Goal: Information Seeking & Learning: Learn about a topic

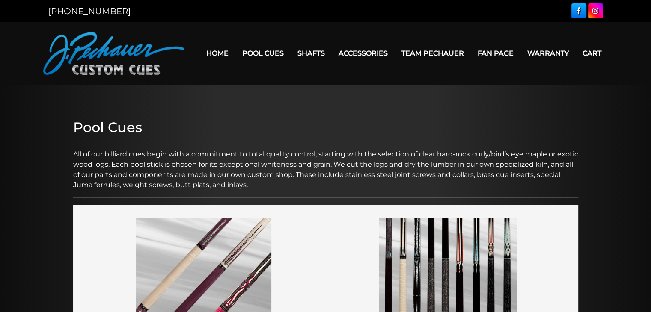
click at [82, 57] on img at bounding box center [113, 53] width 141 height 43
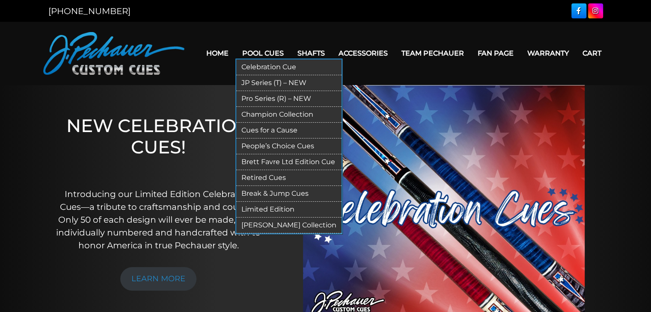
click at [279, 130] on link "Cues for a Cause" at bounding box center [288, 131] width 105 height 16
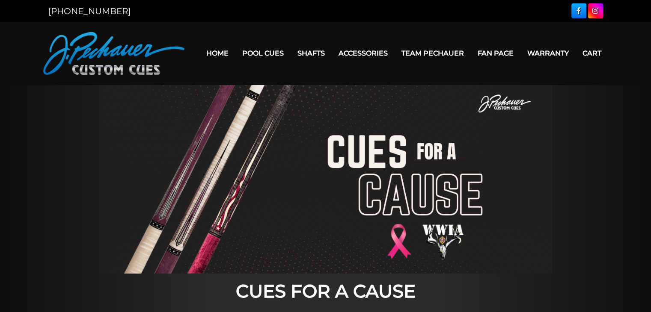
click at [63, 138] on div at bounding box center [325, 179] width 651 height 189
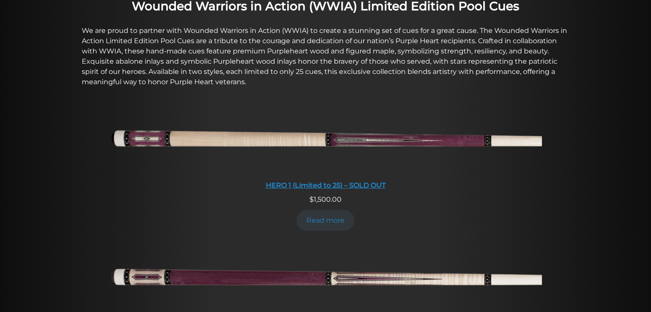
scroll to position [314, 0]
click at [145, 136] on img at bounding box center [326, 140] width 432 height 72
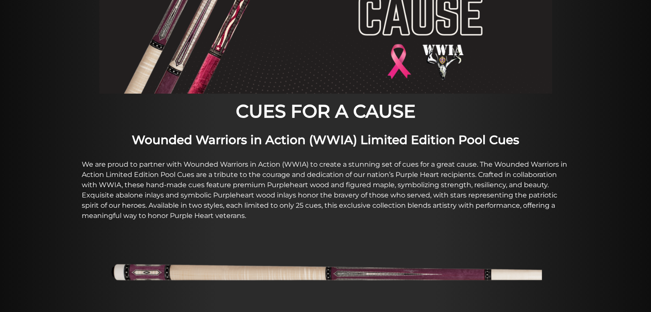
scroll to position [0, 0]
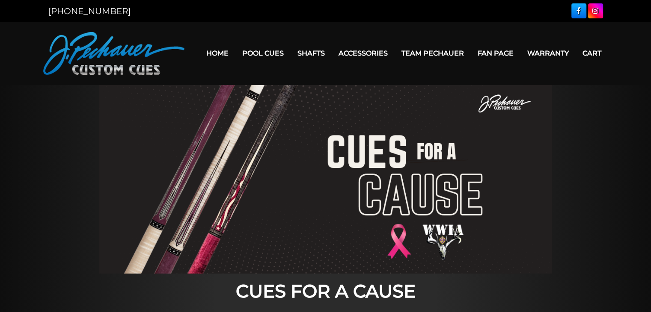
click at [606, 120] on div at bounding box center [325, 179] width 651 height 189
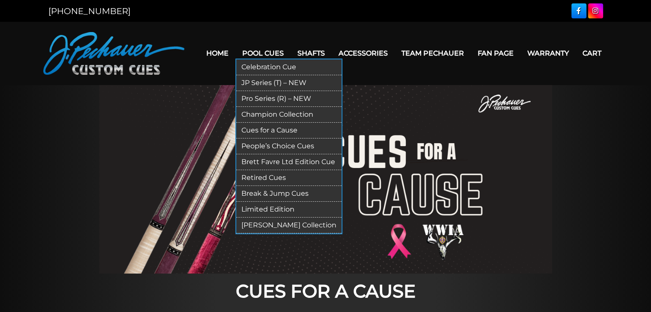
click at [264, 225] on link "[PERSON_NAME] Collection" at bounding box center [288, 226] width 105 height 16
click at [270, 65] on link "Celebration Cue" at bounding box center [288, 67] width 105 height 16
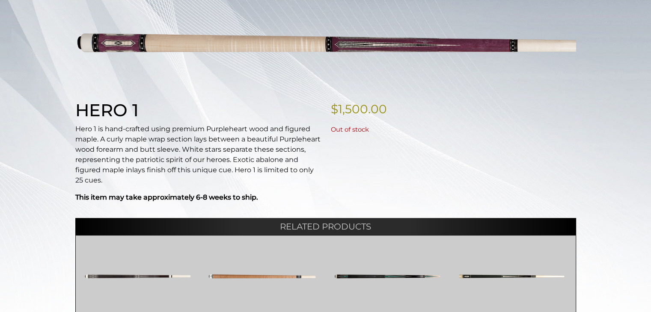
scroll to position [130, 0]
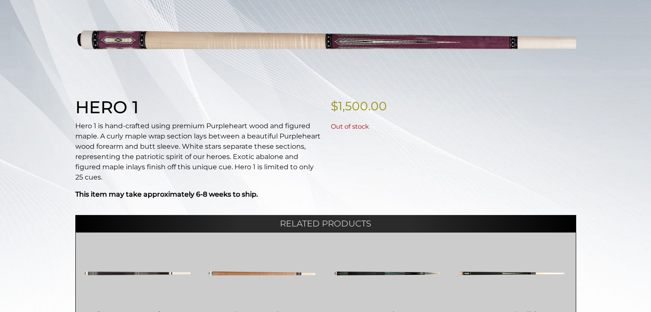
click at [33, 134] on div "Home / Pool Cues / Cues for a Cause / HERO 1 (Limited to 25) – SOLD OUT Hover t…" at bounding box center [325, 183] width 651 height 396
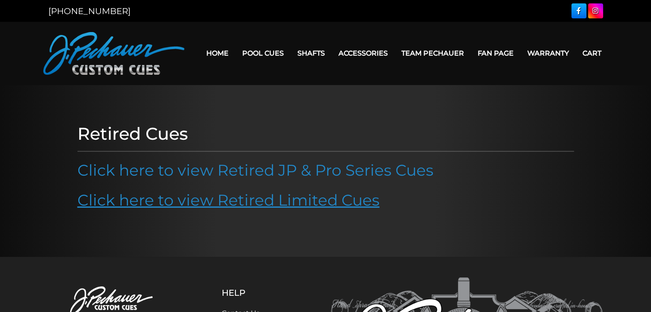
click at [265, 202] on link "Click here to view Retired Limited Cues" at bounding box center [228, 200] width 302 height 19
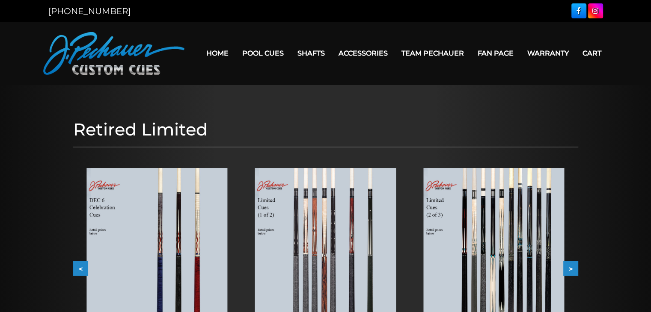
click at [2, 127] on div at bounding box center [325, 251] width 651 height 332
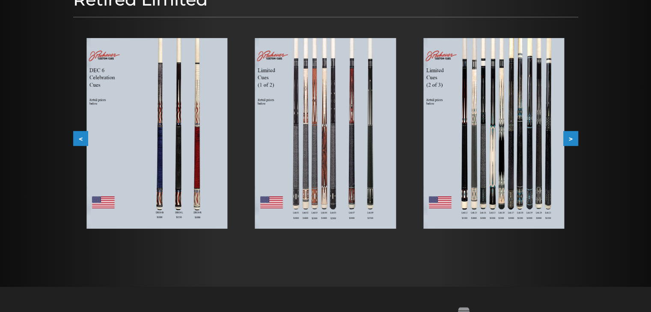
scroll to position [130, 0]
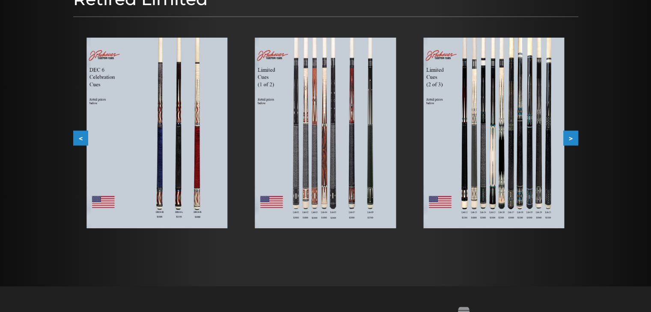
click at [572, 138] on button ">" at bounding box center [570, 137] width 15 height 15
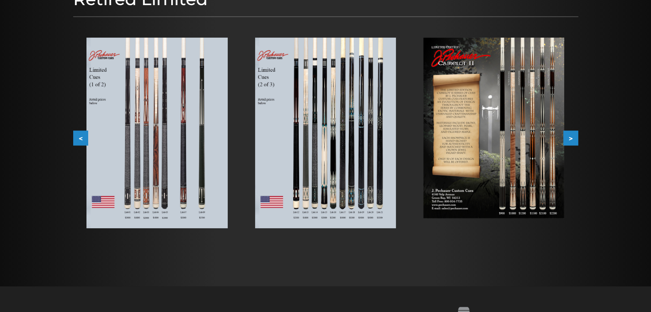
click at [77, 139] on button "<" at bounding box center [80, 137] width 15 height 15
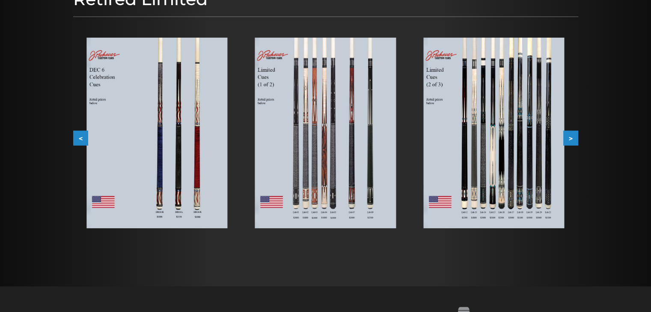
click at [179, 125] on img at bounding box center [156, 133] width 141 height 191
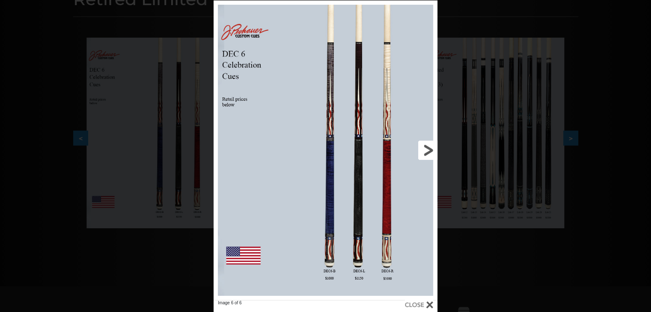
click at [349, 172] on link at bounding box center [387, 150] width 101 height 300
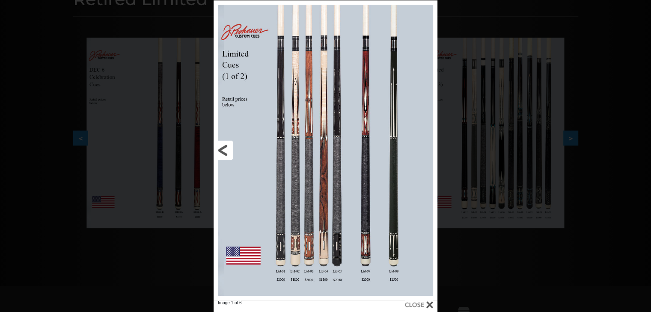
click at [222, 147] on link at bounding box center [263, 150] width 101 height 300
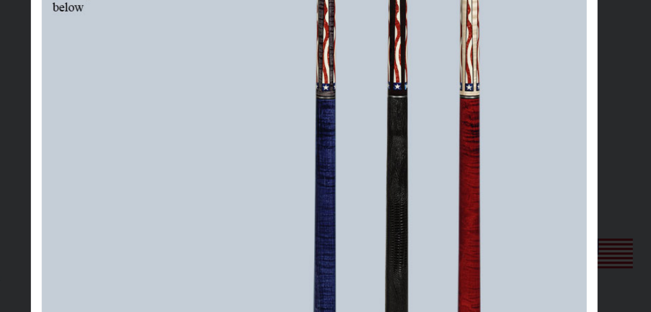
scroll to position [230, 0]
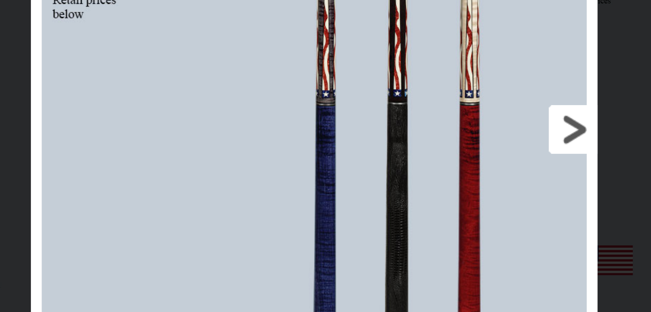
click at [430, 55] on link at bounding box center [387, 51] width 101 height 300
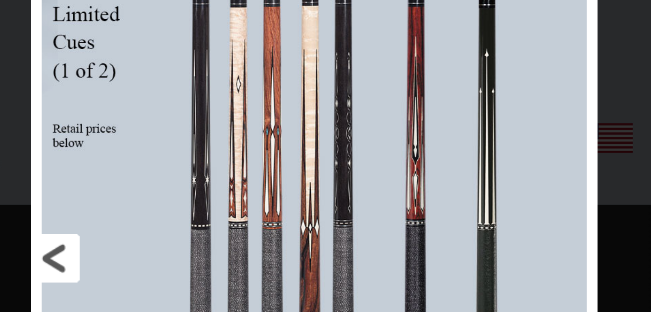
scroll to position [279, 0]
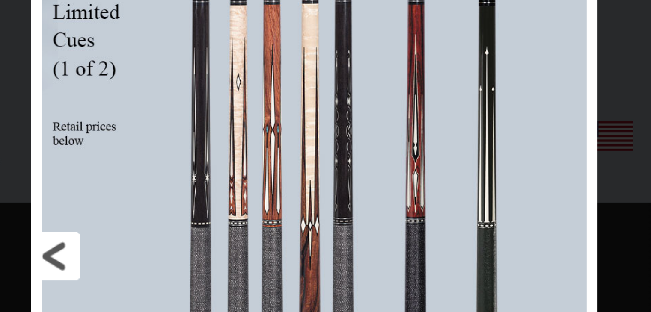
click at [226, 101] on link at bounding box center [263, 101] width 101 height 300
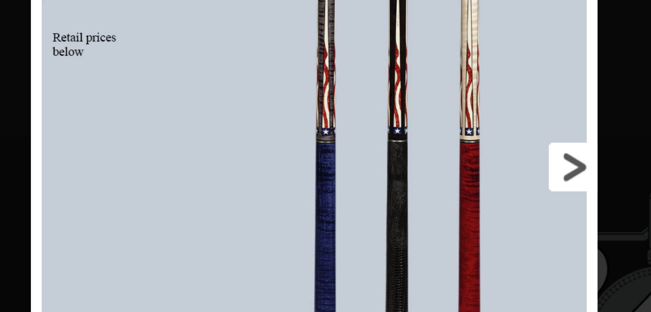
scroll to position [366, 0]
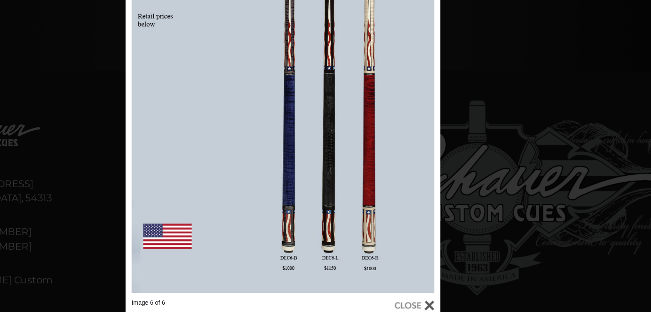
click at [560, 45] on div "Image 6 of 6" at bounding box center [325, 69] width 651 height 312
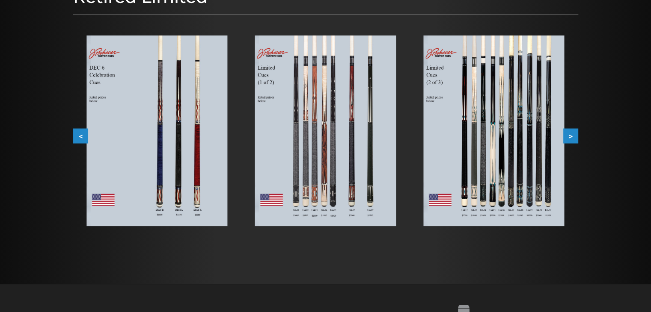
scroll to position [132, 0]
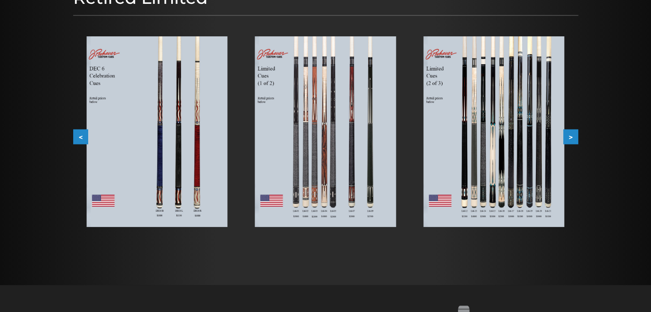
click at [570, 135] on button ">" at bounding box center [570, 136] width 15 height 15
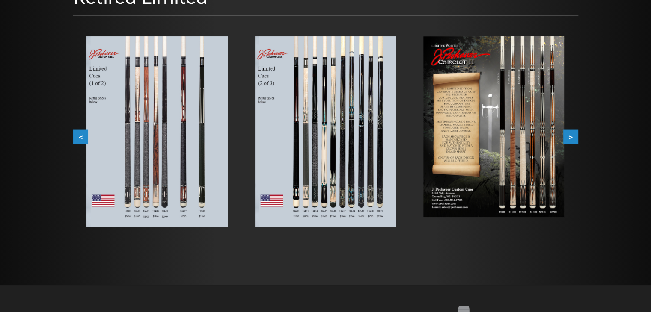
click at [570, 134] on button ">" at bounding box center [570, 136] width 15 height 15
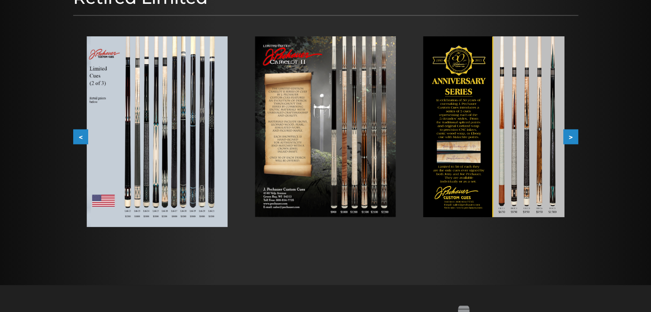
click at [570, 134] on button ">" at bounding box center [570, 136] width 15 height 15
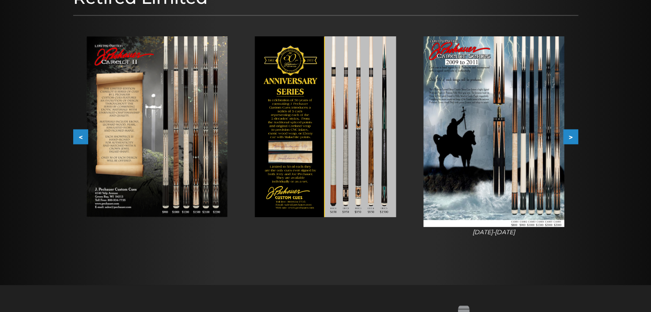
click at [570, 134] on button ">" at bounding box center [570, 136] width 15 height 15
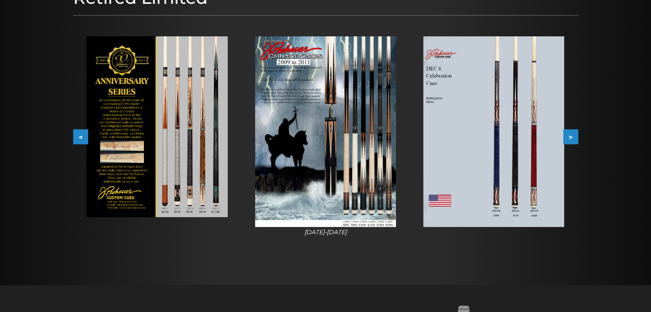
click at [570, 134] on button ">" at bounding box center [570, 136] width 15 height 15
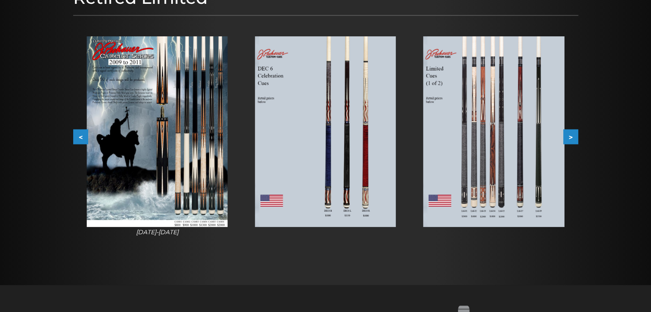
click at [570, 134] on button ">" at bounding box center [570, 136] width 15 height 15
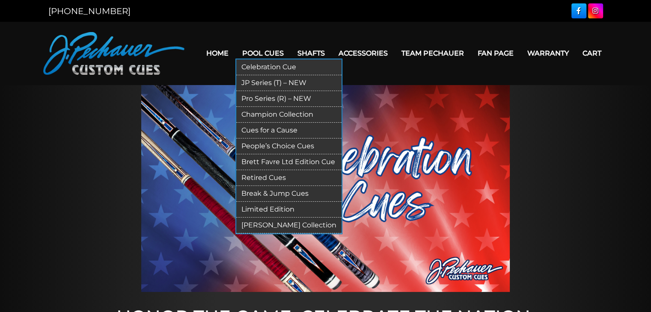
click at [265, 112] on link "Champion Collection" at bounding box center [288, 115] width 105 height 16
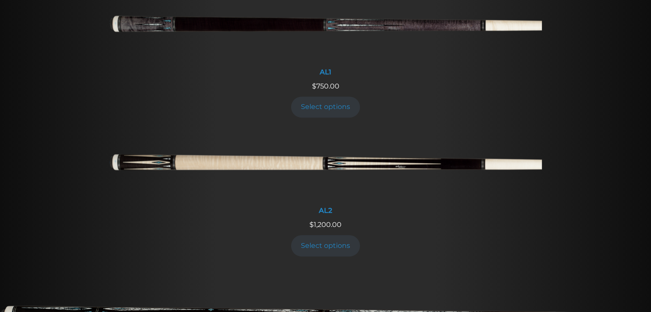
scroll to position [401, 0]
